Goal: Information Seeking & Learning: Learn about a topic

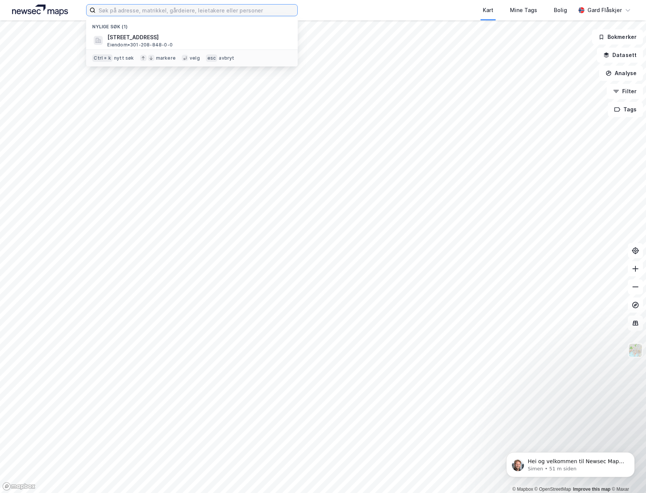
click at [151, 12] on input at bounding box center [197, 10] width 202 height 11
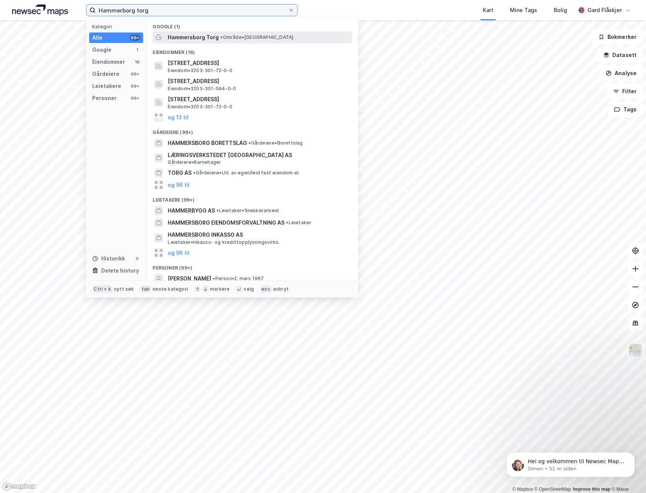
type input "Hammerborg torg"
click at [260, 36] on span "• Område • [GEOGRAPHIC_DATA], [GEOGRAPHIC_DATA]" at bounding box center [256, 37] width 73 height 6
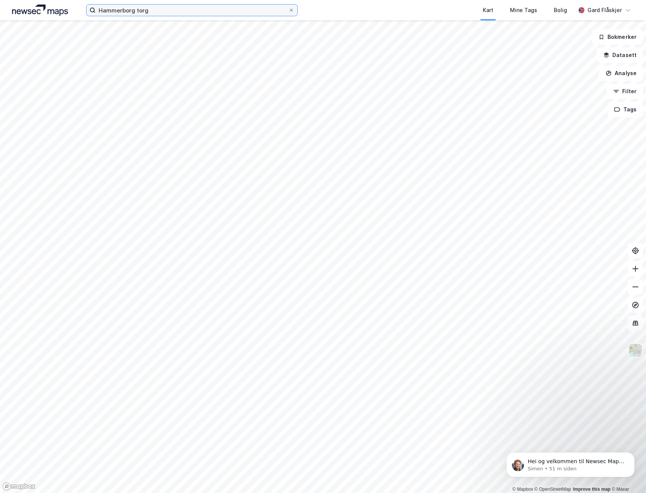
click at [162, 9] on input "Hammerborg torg" at bounding box center [192, 10] width 193 height 11
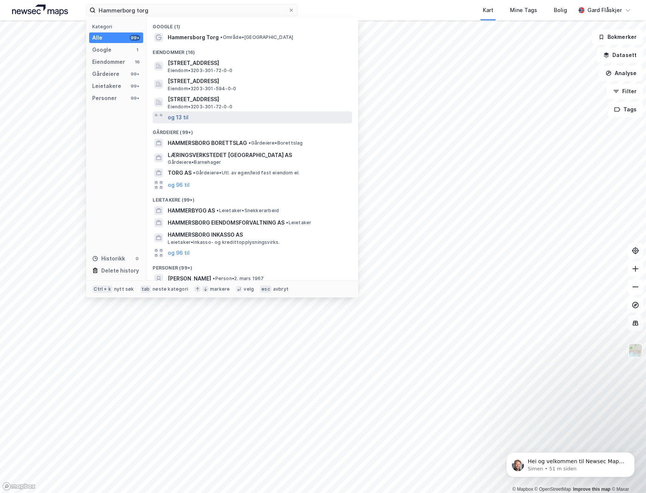
click at [175, 120] on button "og 13 til" at bounding box center [178, 117] width 21 height 9
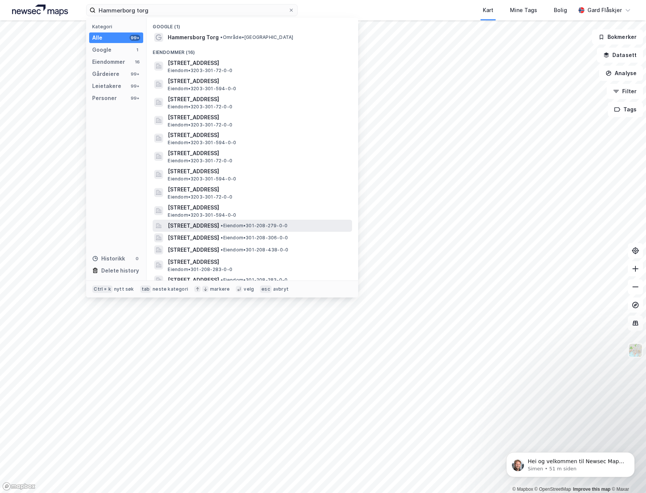
click at [223, 227] on span "•" at bounding box center [222, 226] width 2 height 6
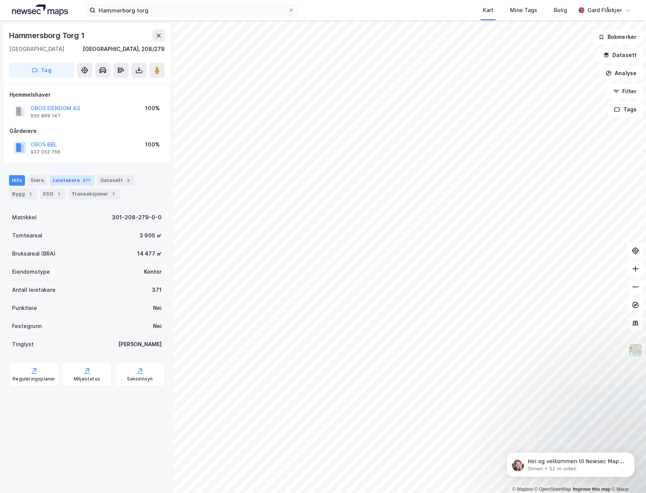
click at [70, 181] on div "Leietakere 371" at bounding box center [72, 180] width 45 height 11
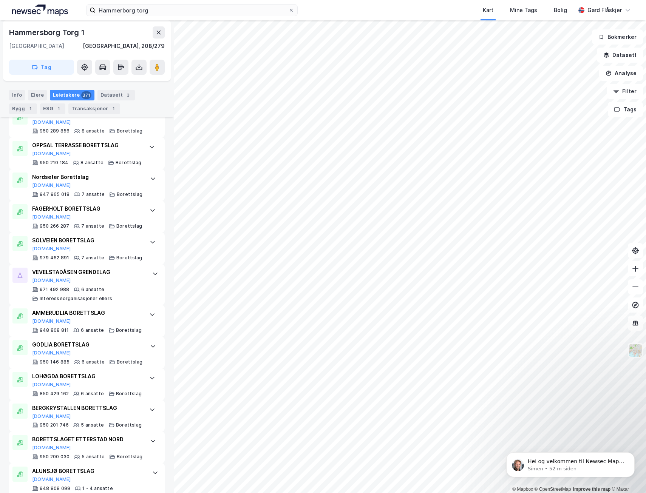
scroll to position [491, 0]
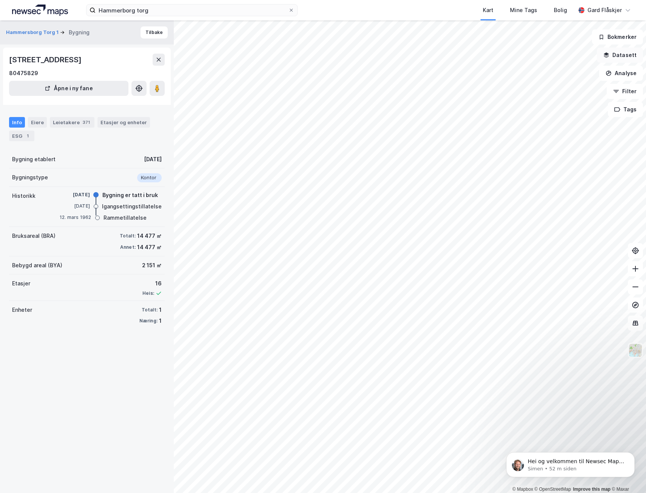
click at [617, 52] on button "Datasett" at bounding box center [620, 55] width 46 height 15
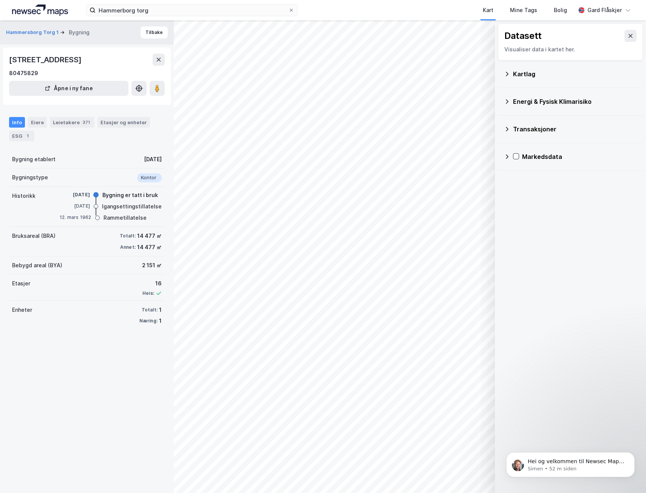
click at [545, 74] on div "Kartlag" at bounding box center [575, 73] width 124 height 9
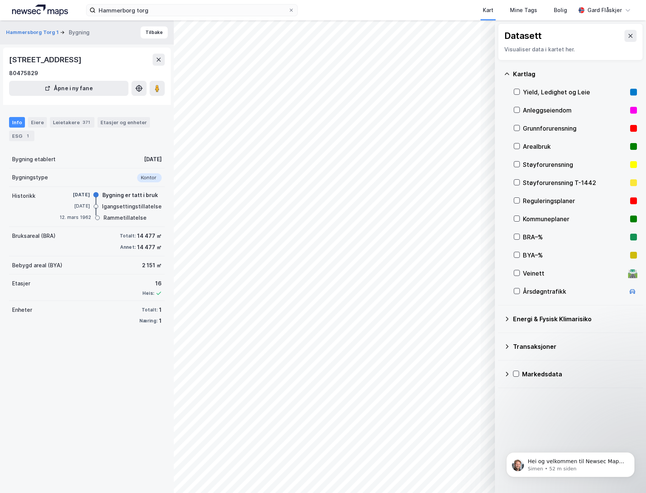
click at [549, 88] on div "Yield, Ledighet og Leie" at bounding box center [575, 92] width 104 height 9
click at [112, 123] on div "Etasjer og enheter" at bounding box center [123, 122] width 46 height 7
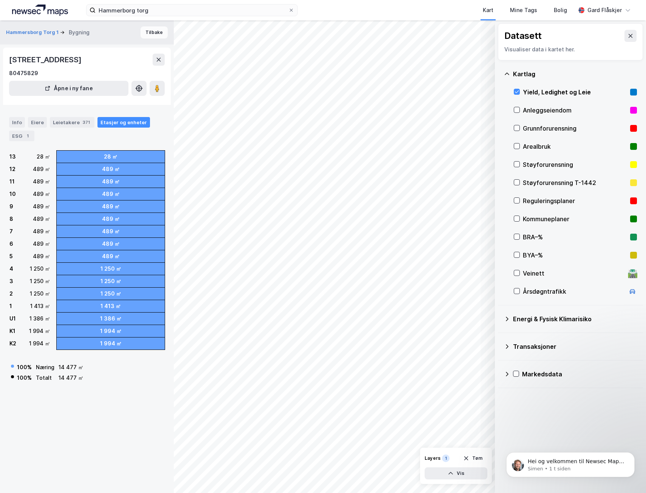
click at [151, 33] on button "Tilbake" at bounding box center [153, 32] width 27 height 12
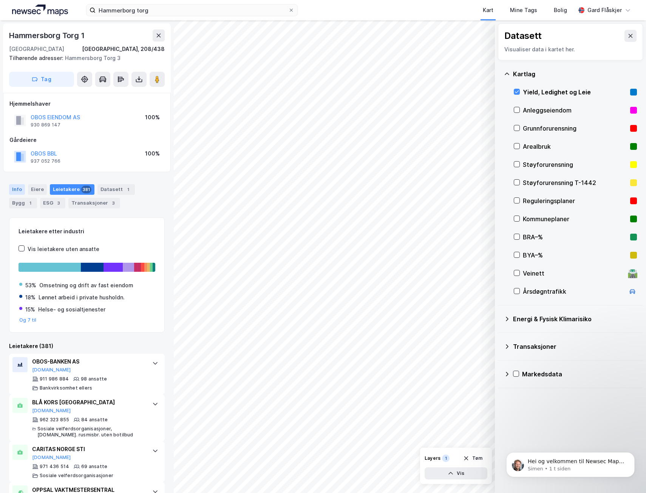
click at [19, 189] on div "Info" at bounding box center [17, 189] width 16 height 11
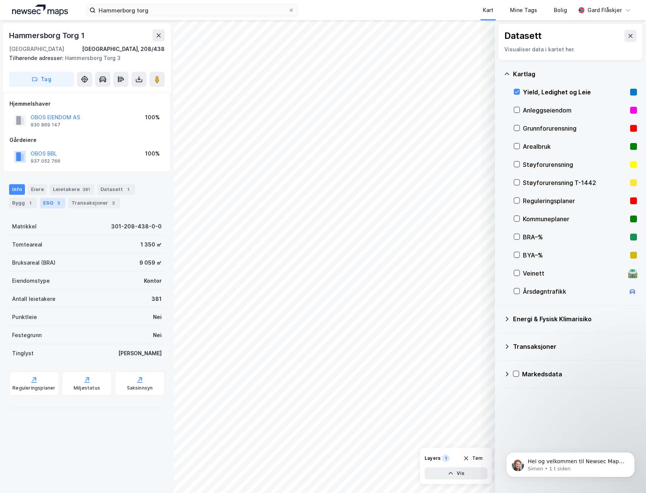
click at [53, 207] on div "ESG 3" at bounding box center [52, 203] width 25 height 11
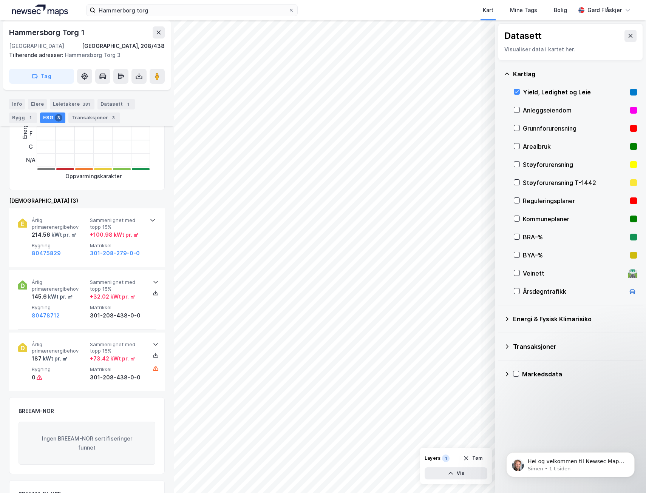
scroll to position [189, 0]
